Goal: Task Accomplishment & Management: Complete application form

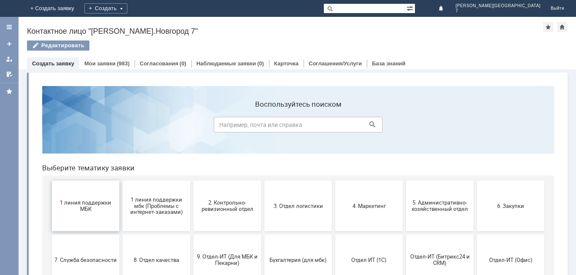
click at [90, 205] on span "1 линия поддержки МБК" at bounding box center [85, 205] width 62 height 13
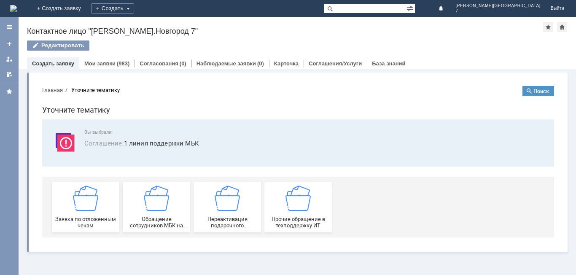
click at [90, 205] on img at bounding box center [85, 198] width 25 height 25
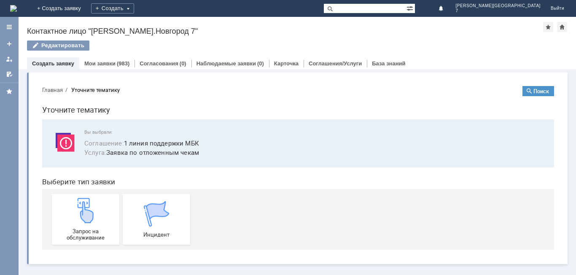
click at [90, 205] on img at bounding box center [85, 210] width 25 height 25
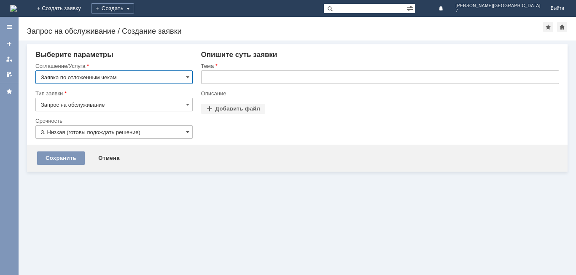
click at [278, 79] on input "text" at bounding box center [380, 76] width 358 height 13
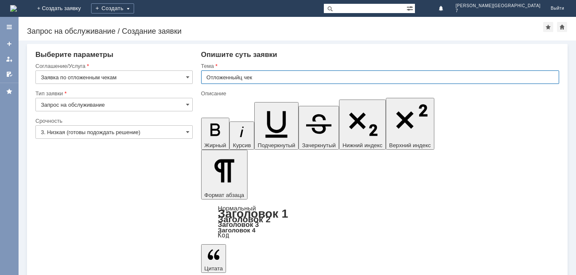
click at [242, 78] on input "Отложенныйц чек" at bounding box center [380, 76] width 358 height 13
type input "Отложенный чек"
